Goal: Information Seeking & Learning: Compare options

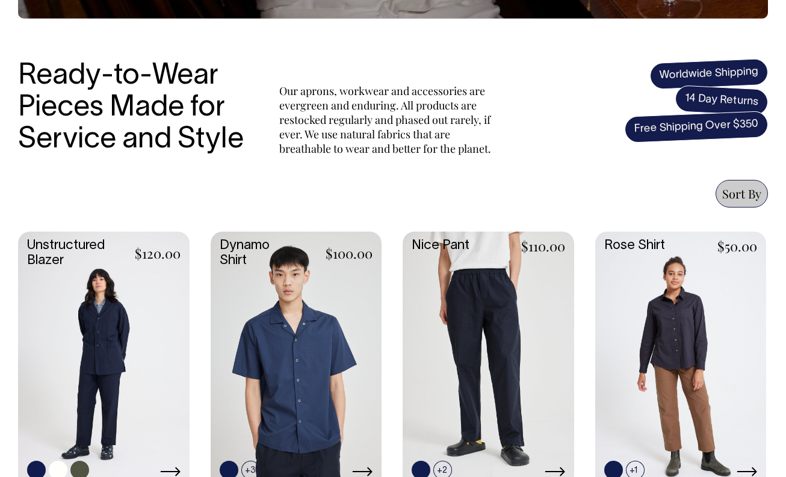
scroll to position [367, 0]
click at [105, 363] on link at bounding box center [104, 359] width 172 height 255
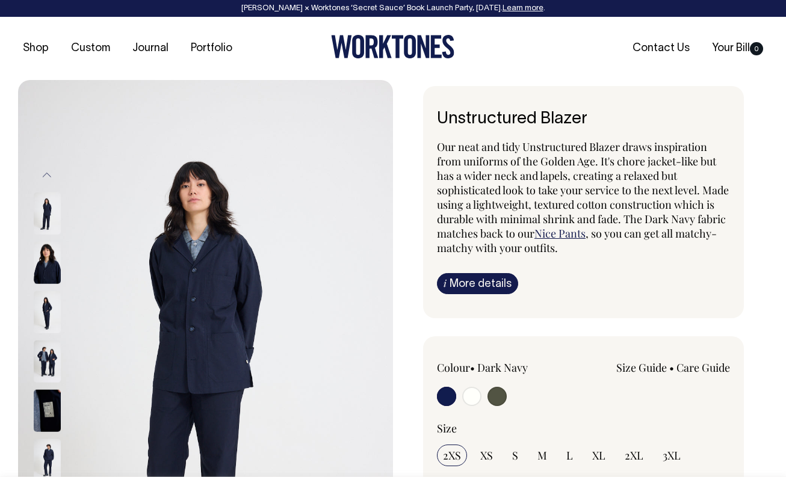
click at [473, 399] on input "radio" at bounding box center [471, 396] width 19 height 19
radio input "true"
radio input "false"
radio input "true"
select select "Off-White"
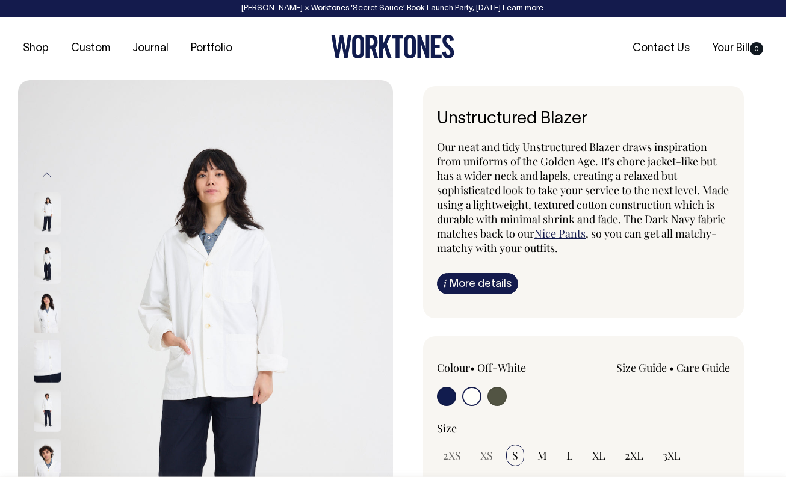
click at [45, 256] on img at bounding box center [47, 262] width 27 height 42
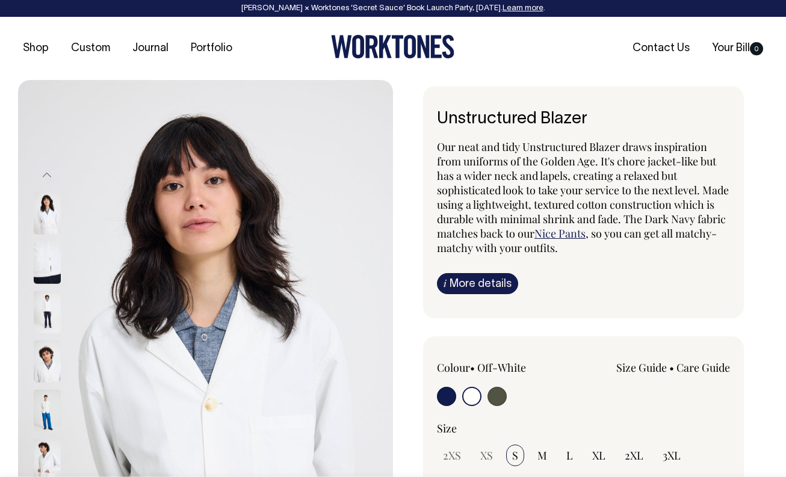
click at [45, 368] on img at bounding box center [47, 361] width 27 height 42
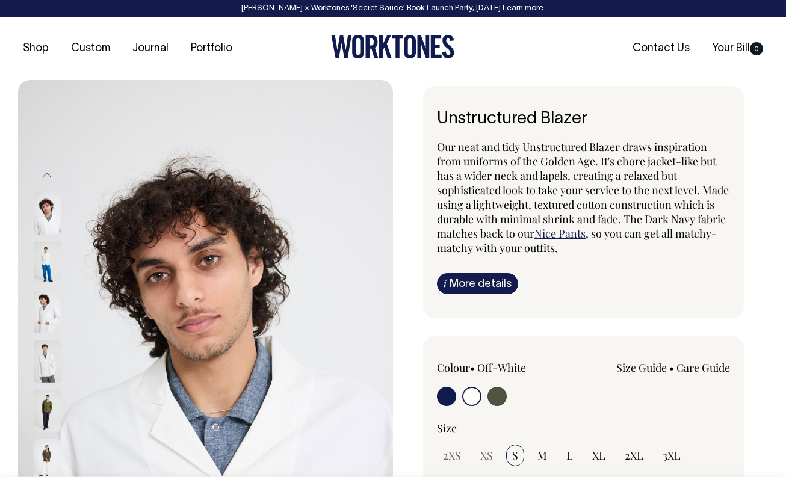
click at [46, 369] on img at bounding box center [47, 361] width 27 height 42
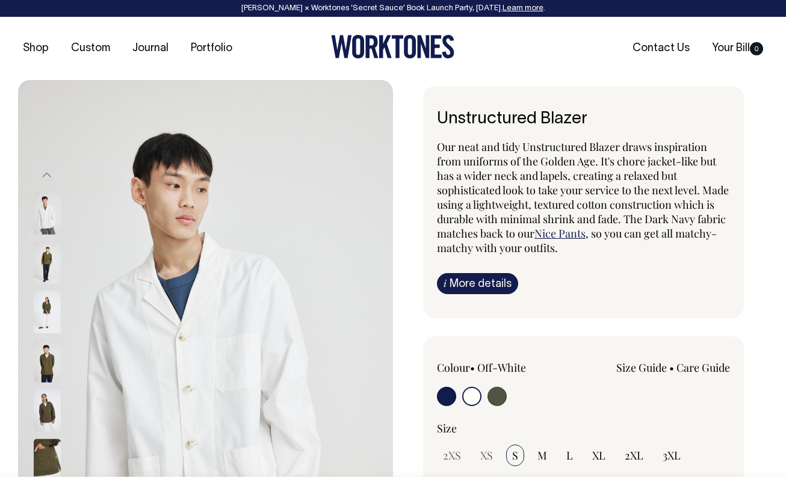
click at [43, 413] on img at bounding box center [47, 410] width 27 height 42
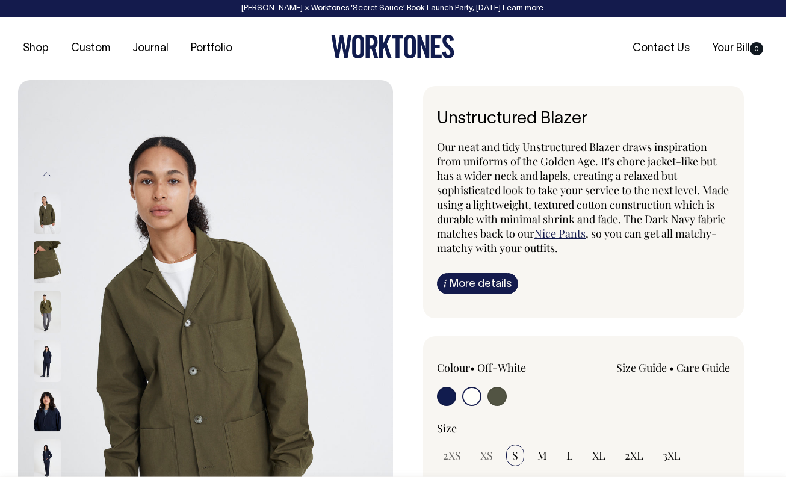
click at [48, 423] on img at bounding box center [47, 410] width 27 height 42
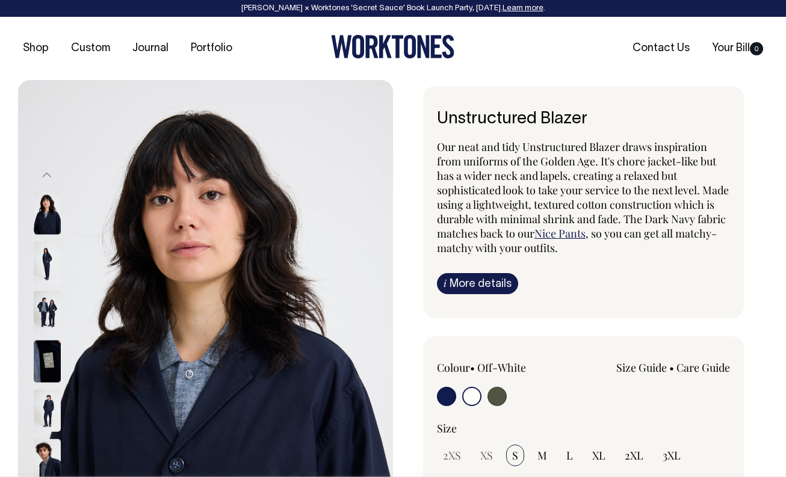
click at [48, 401] on img at bounding box center [47, 410] width 27 height 42
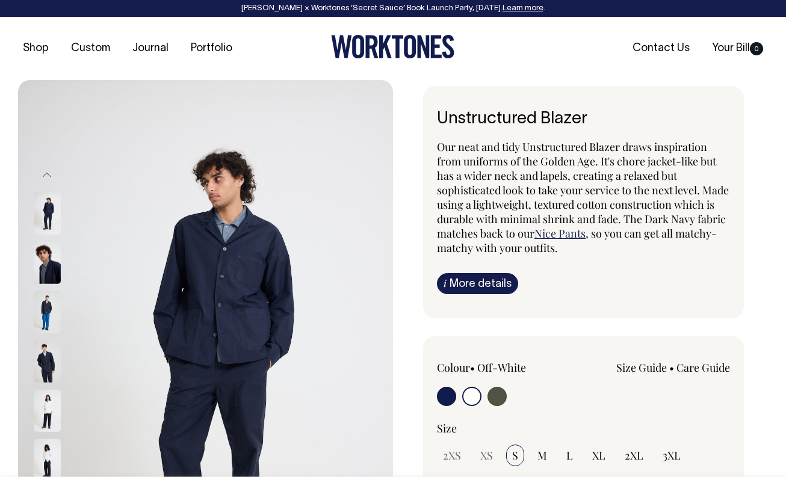
click at [49, 416] on img at bounding box center [47, 410] width 27 height 42
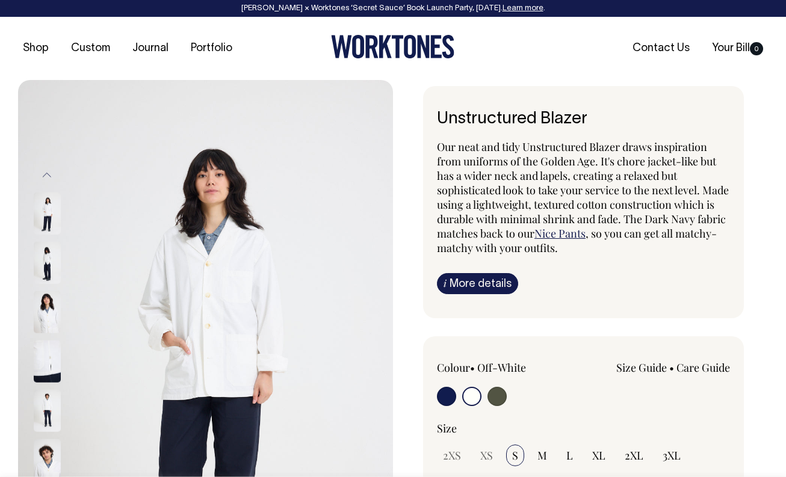
click at [49, 412] on img at bounding box center [47, 410] width 27 height 42
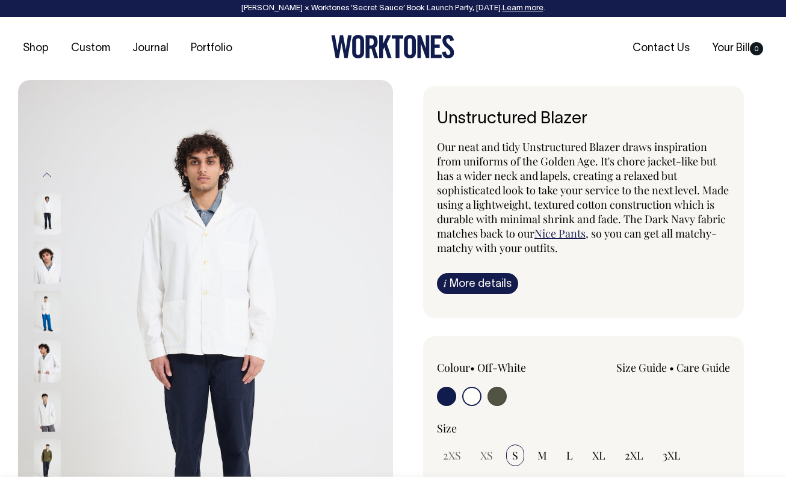
click at [46, 404] on img at bounding box center [47, 410] width 27 height 42
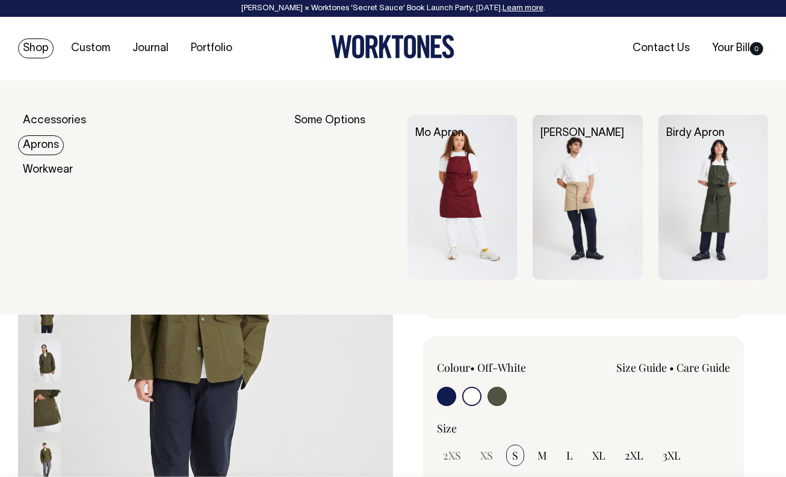
click at [48, 142] on link "Aprons" at bounding box center [41, 145] width 46 height 20
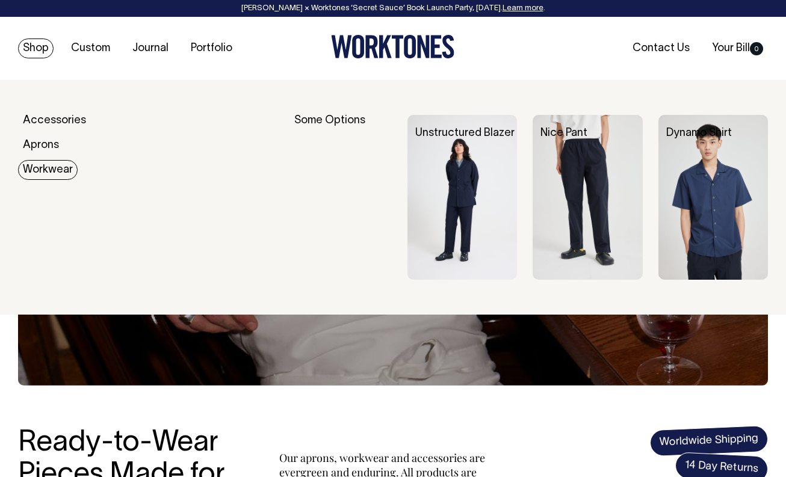
click at [48, 165] on link "Workwear" at bounding box center [48, 170] width 60 height 20
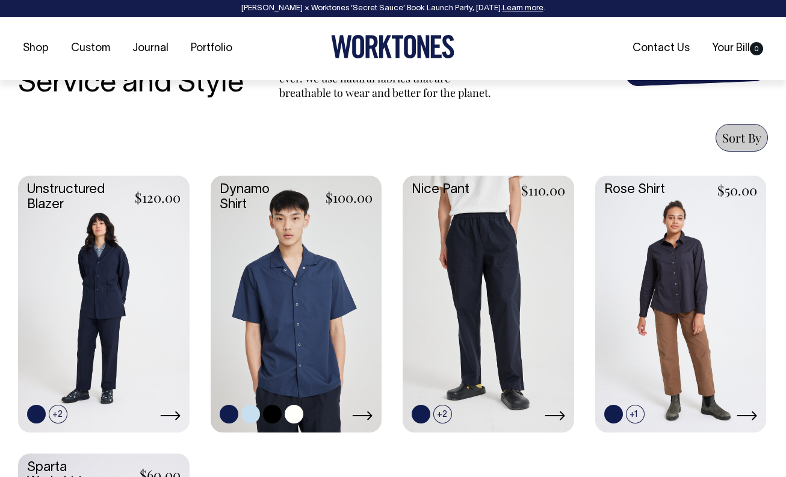
scroll to position [424, 0]
click at [304, 321] on link at bounding box center [297, 302] width 172 height 255
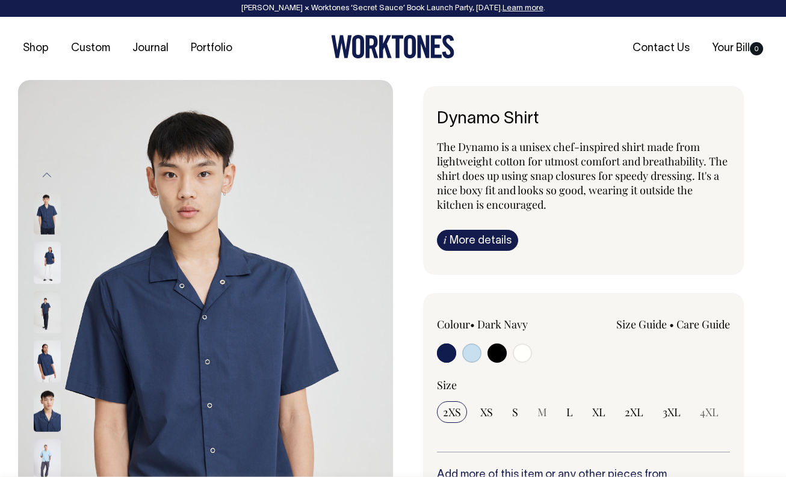
click at [472, 350] on input "radio" at bounding box center [471, 353] width 19 height 19
radio input "true"
select select "True Blue"
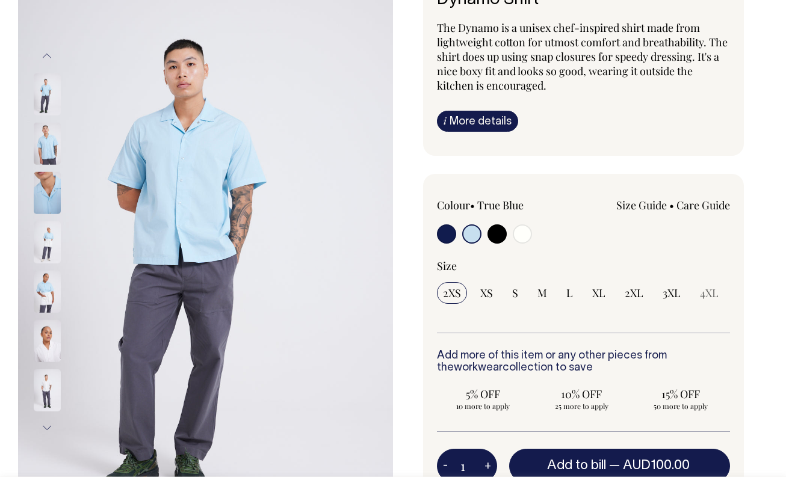
scroll to position [120, 0]
click at [52, 147] on img at bounding box center [47, 143] width 27 height 42
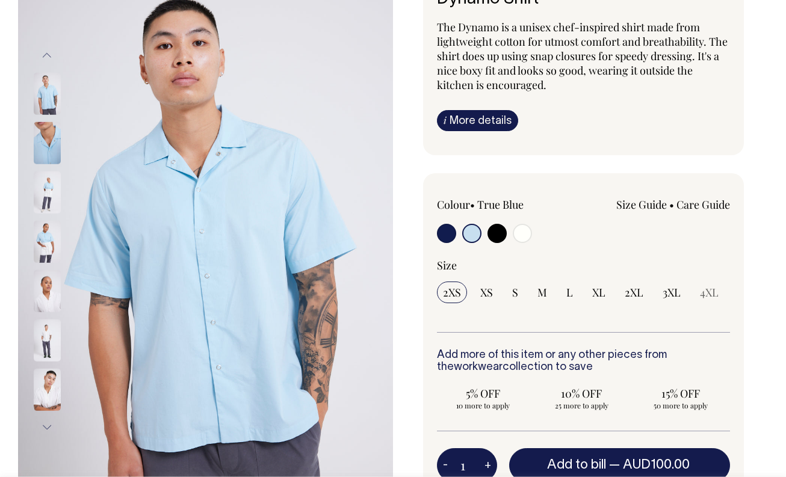
click at [48, 427] on button "Next" at bounding box center [47, 427] width 18 height 27
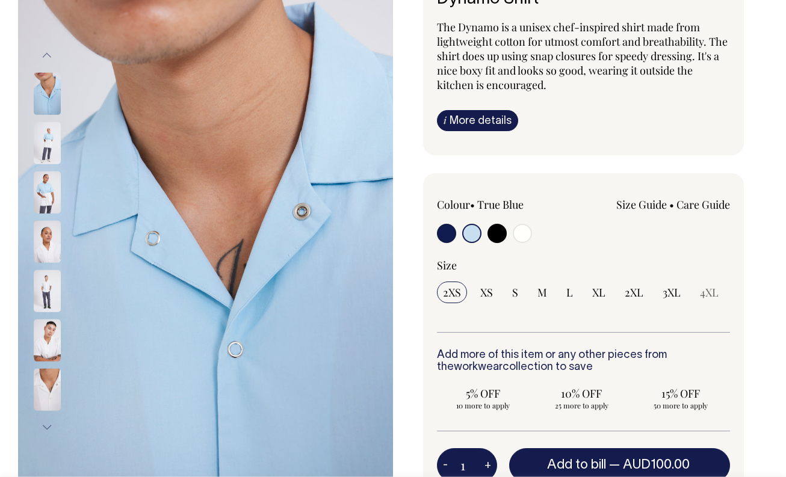
click at [48, 427] on button "Next" at bounding box center [47, 427] width 18 height 27
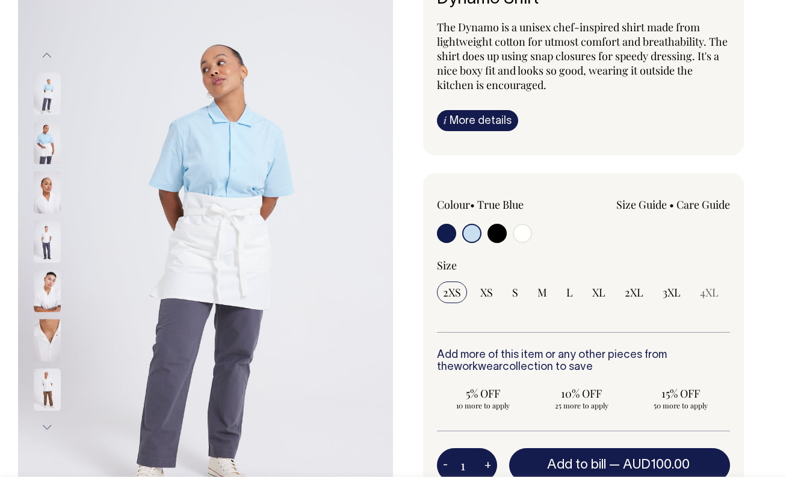
click at [48, 427] on button "Next" at bounding box center [47, 427] width 18 height 27
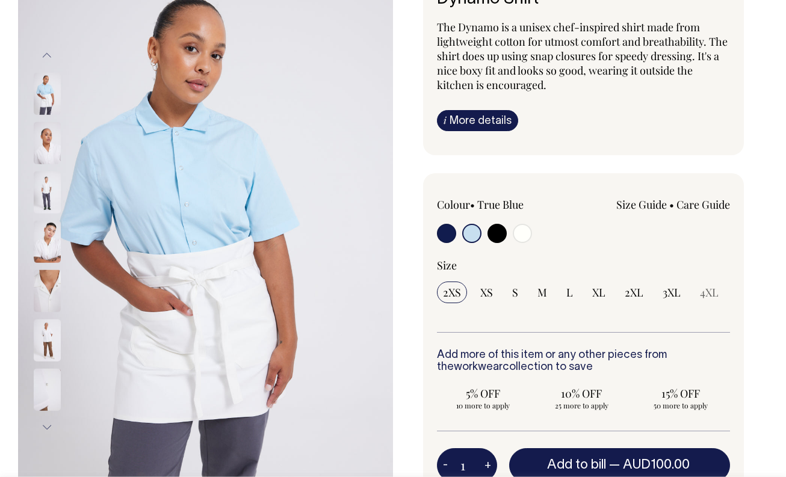
click at [48, 426] on button "Next" at bounding box center [47, 427] width 18 height 27
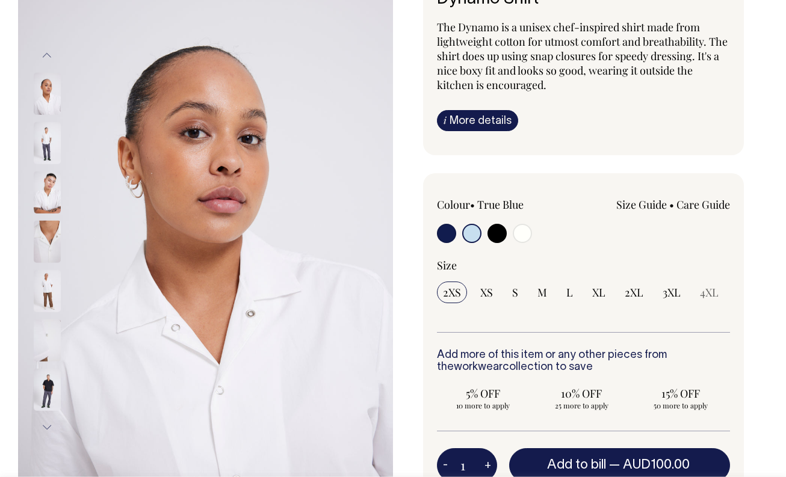
click at [48, 427] on button "Next" at bounding box center [47, 427] width 18 height 27
click at [47, 336] on img at bounding box center [47, 340] width 27 height 42
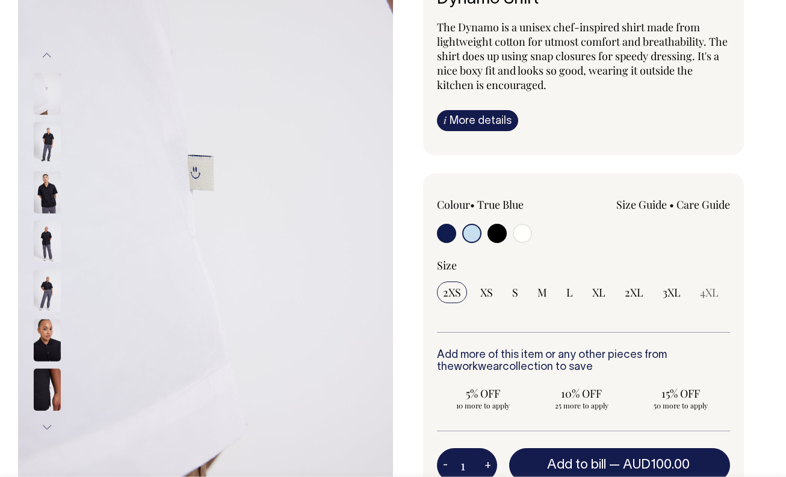
click at [47, 336] on img at bounding box center [47, 340] width 27 height 42
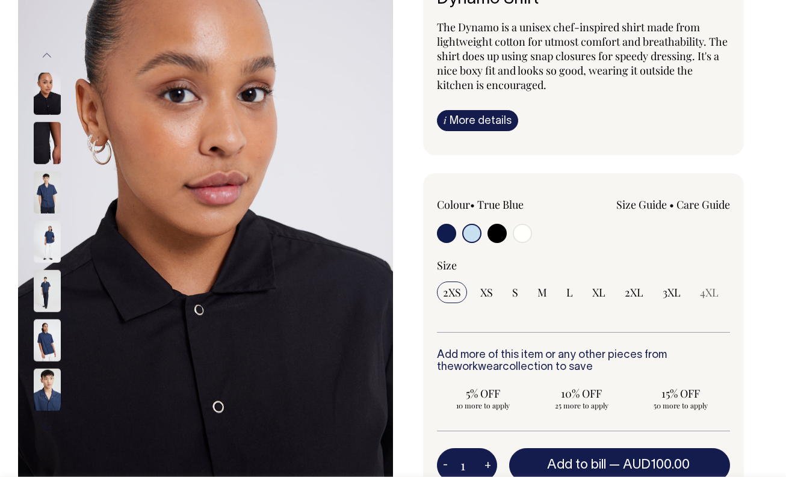
click at [47, 346] on img at bounding box center [47, 340] width 27 height 42
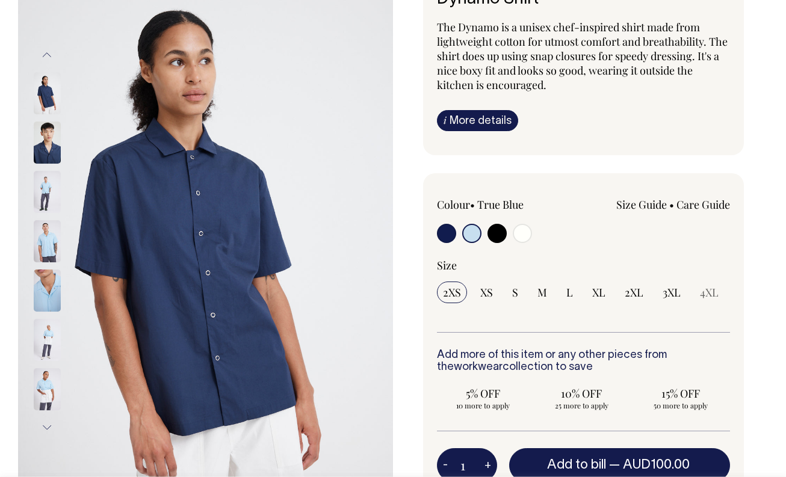
click at [46, 143] on img at bounding box center [47, 143] width 27 height 42
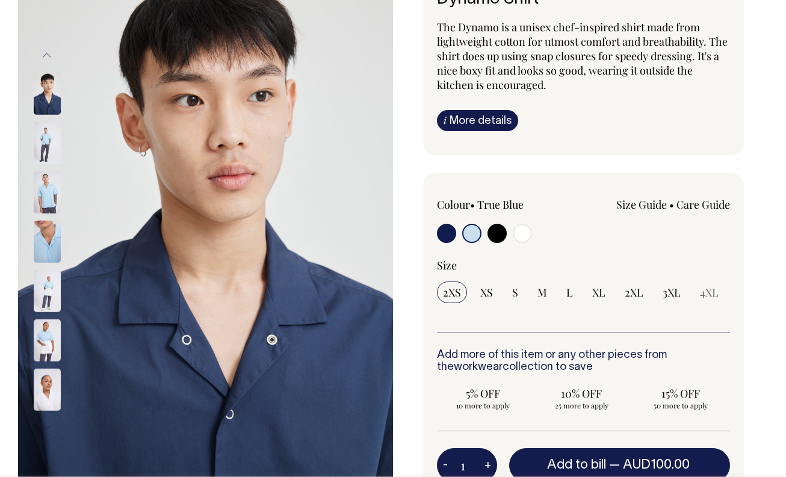
click at [49, 55] on button "Previous" at bounding box center [47, 55] width 18 height 27
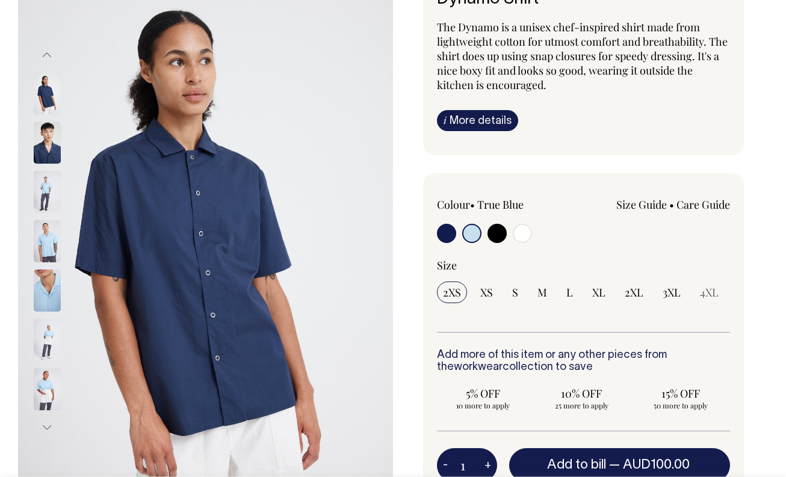
click at [49, 55] on button "Previous" at bounding box center [47, 55] width 18 height 27
click at [45, 84] on img at bounding box center [47, 93] width 27 height 42
click at [47, 96] on img at bounding box center [47, 93] width 27 height 42
click at [765, 341] on div "Dynamo Shirt The Dynamo is a unisex chef-inspired shirt made from lightweight c…" at bounding box center [580, 340] width 375 height 749
